Goal: Navigation & Orientation: Find specific page/section

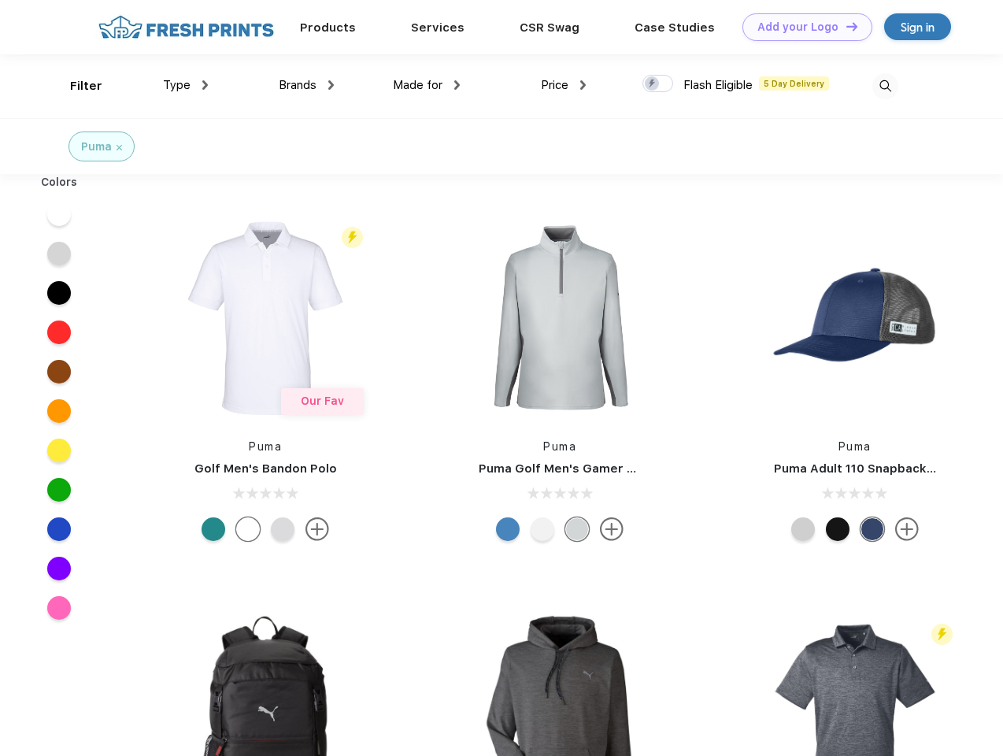
click at [802, 27] on link "Add your Logo Design Tool" at bounding box center [808, 27] width 130 height 28
click at [0, 0] on div "Design Tool" at bounding box center [0, 0] width 0 height 0
click at [845, 26] on link "Add your Logo Design Tool" at bounding box center [808, 27] width 130 height 28
click at [76, 86] on div "Filter" at bounding box center [86, 86] width 32 height 18
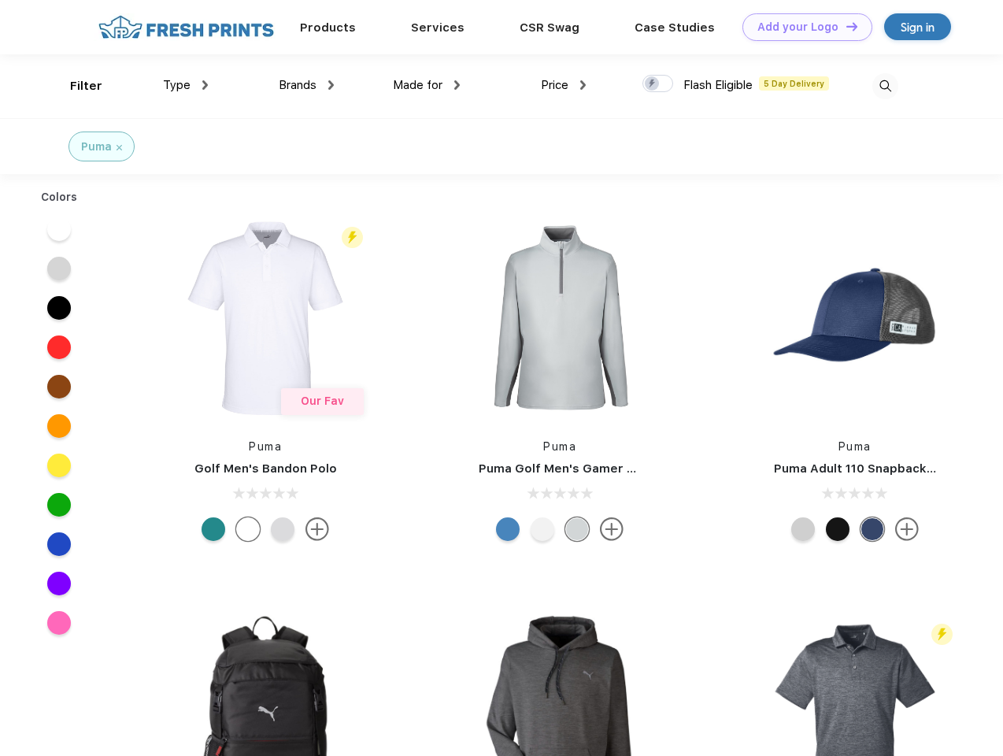
click at [186, 85] on span "Type" at bounding box center [177, 85] width 28 height 14
click at [306, 85] on span "Brands" at bounding box center [298, 85] width 38 height 14
click at [427, 85] on span "Made for" at bounding box center [418, 85] width 50 height 14
click at [564, 85] on span "Price" at bounding box center [555, 85] width 28 height 14
click at [658, 84] on div at bounding box center [658, 83] width 31 height 17
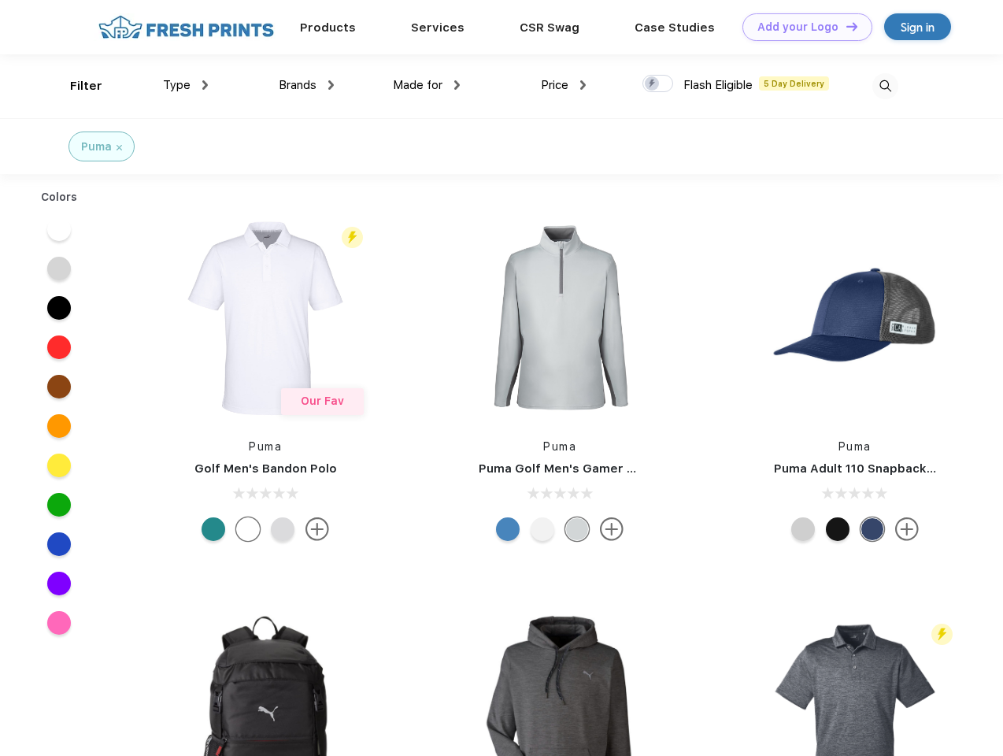
click at [653, 84] on input "checkbox" at bounding box center [648, 79] width 10 height 10
click at [885, 86] on img at bounding box center [885, 86] width 26 height 26
